Goal: Task Accomplishment & Management: Manage account settings

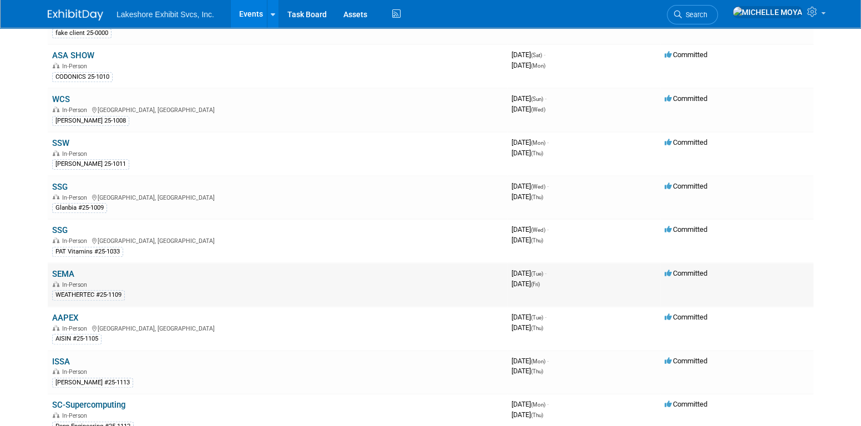
scroll to position [333, 0]
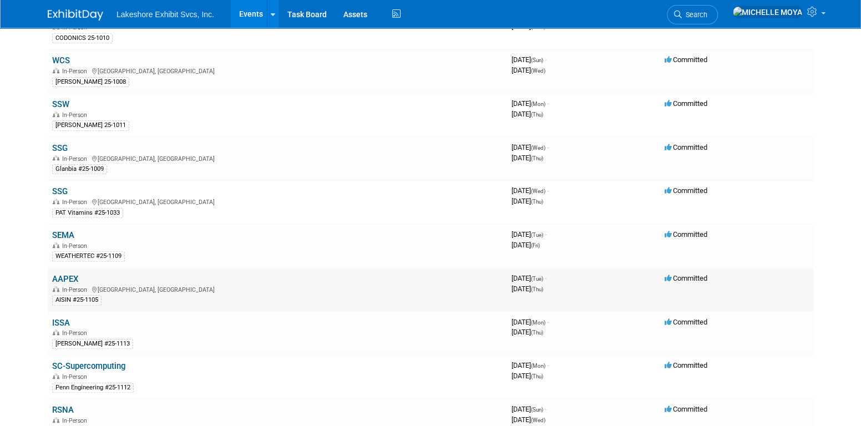
click at [65, 274] on link "AAPEX" at bounding box center [65, 279] width 26 height 10
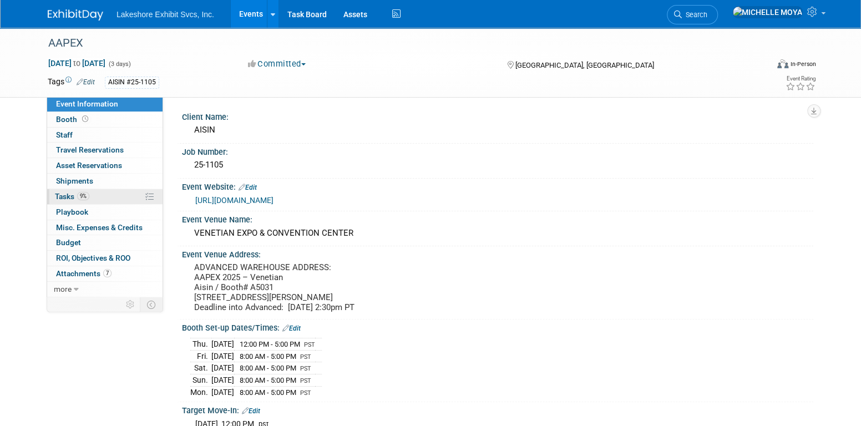
click at [101, 196] on link "9% Tasks 9%" at bounding box center [104, 196] width 115 height 15
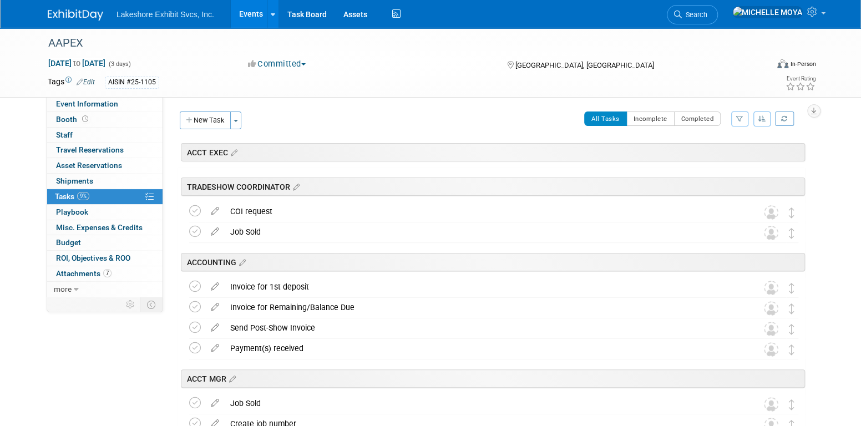
click at [741, 115] on icon "button" at bounding box center [739, 118] width 7 height 7
click at [705, 156] on select "-- Select Assignee -- All unassigned tasks Assigned to me Amanda Koss Dave Desa…" at bounding box center [694, 154] width 92 height 16
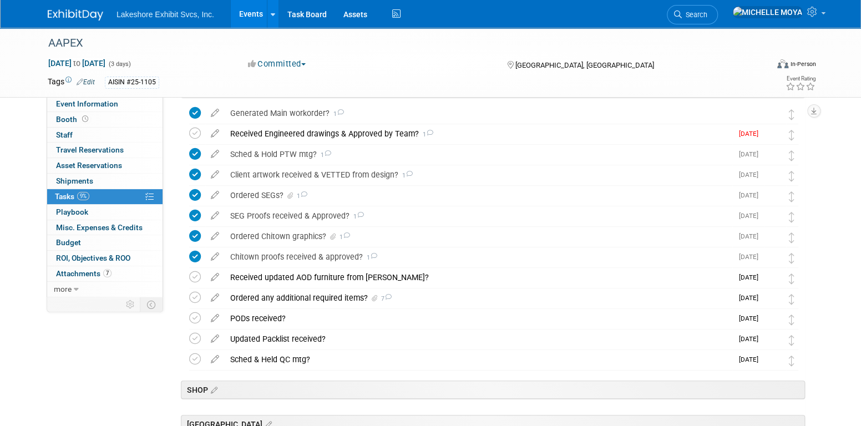
scroll to position [277, 0]
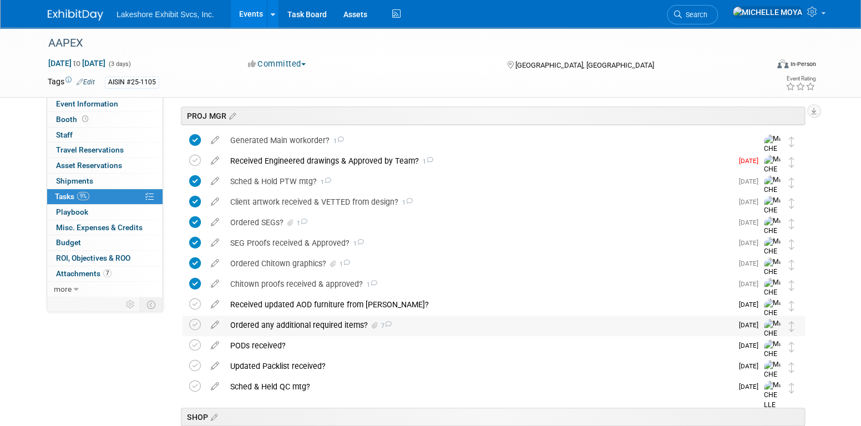
click at [317, 319] on div "Ordered any additional required items? 7" at bounding box center [478, 325] width 507 height 19
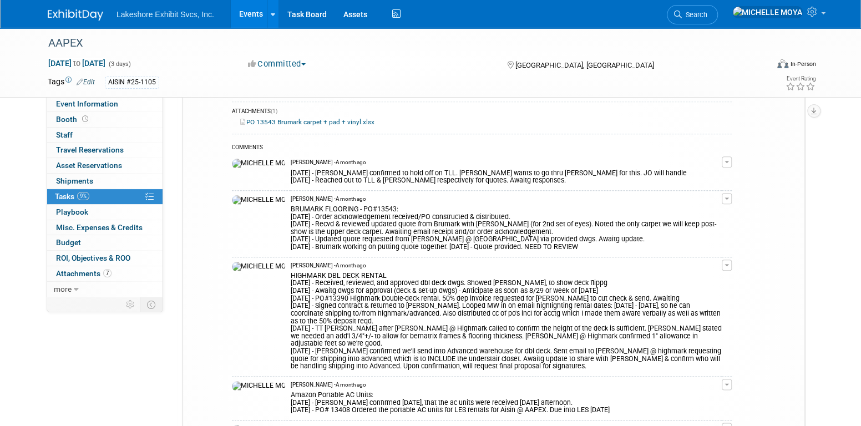
scroll to position [610, 0]
click at [731, 199] on button "button" at bounding box center [727, 197] width 10 height 11
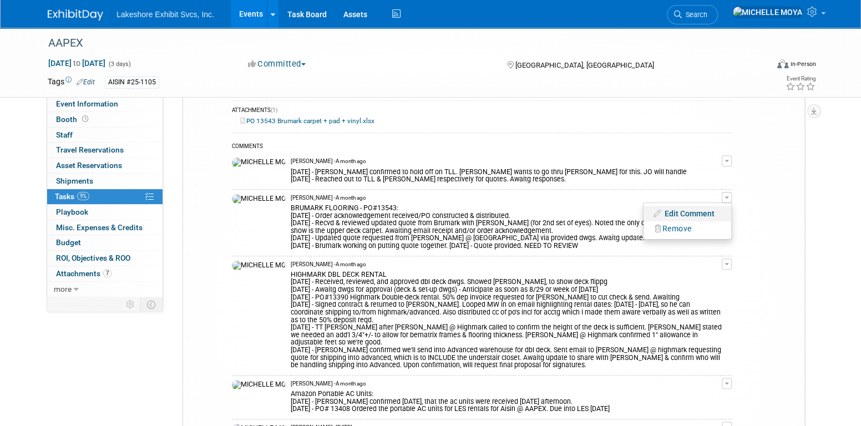
click at [693, 215] on link "Edit Comment" at bounding box center [687, 214] width 88 height 16
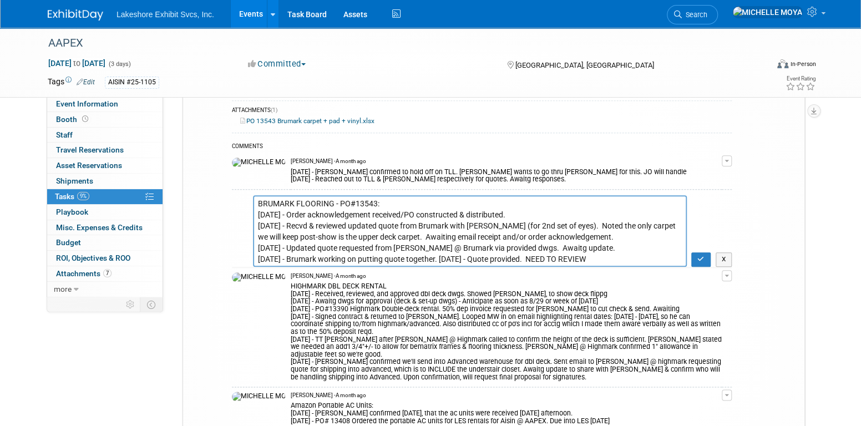
click at [396, 236] on textarea "BRUMARK FLOORING - PO#13543: 10.03.25 - Order acknowledgement received/PO const…" at bounding box center [470, 231] width 434 height 72
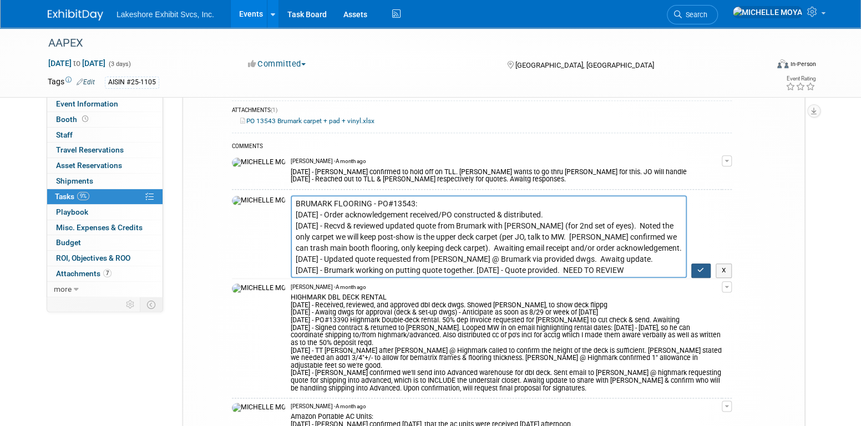
type textarea "BRUMARK FLOORING - PO#13543: 10.03.25 - Order acknowledgement received/PO const…"
click at [704, 269] on icon "button" at bounding box center [700, 270] width 7 height 7
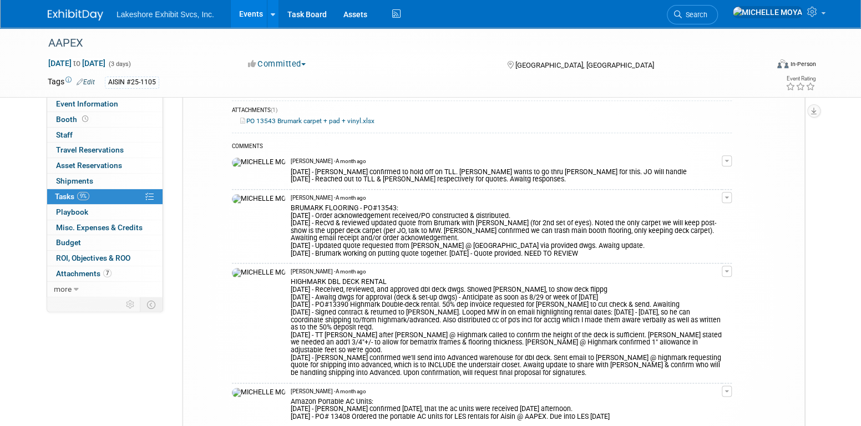
click at [729, 196] on span "button" at bounding box center [726, 197] width 4 height 2
click at [707, 210] on link "Edit Comment" at bounding box center [687, 214] width 88 height 16
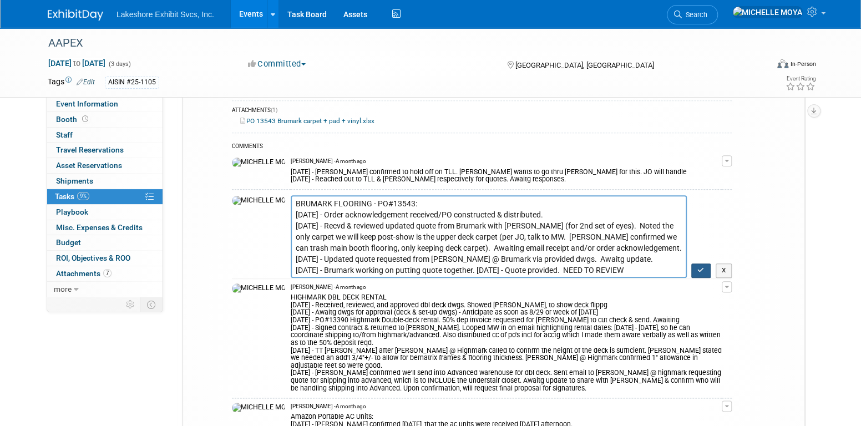
click at [702, 268] on icon "button" at bounding box center [700, 270] width 7 height 7
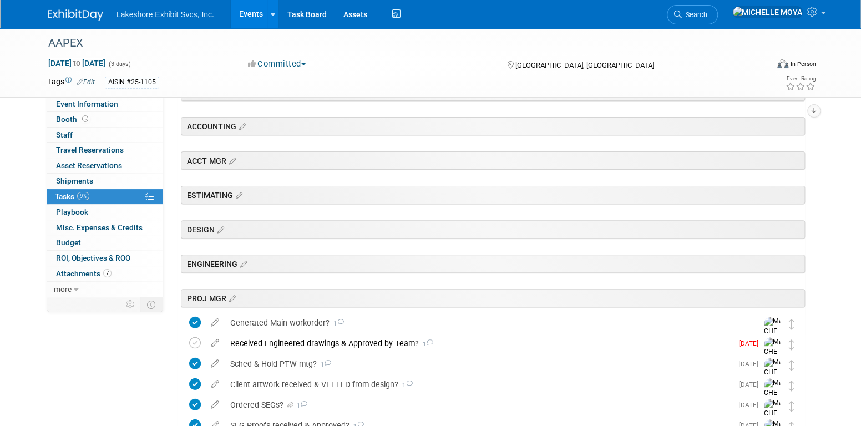
scroll to position [0, 0]
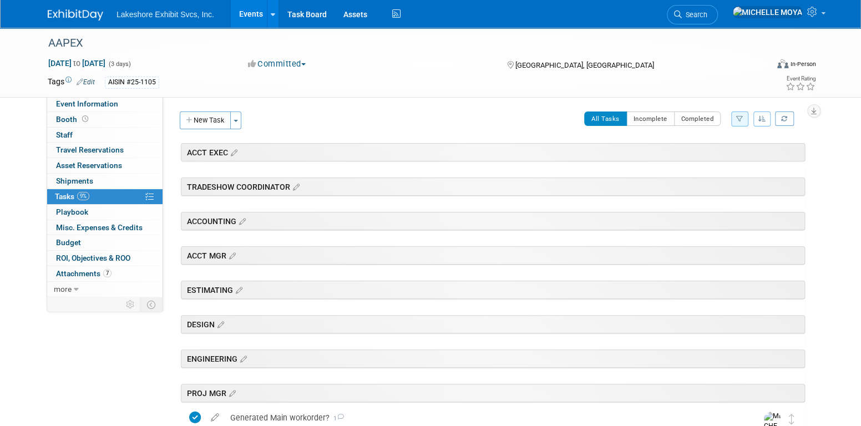
click at [251, 13] on link "Events" at bounding box center [251, 14] width 40 height 28
